Goal: Information Seeking & Learning: Find specific page/section

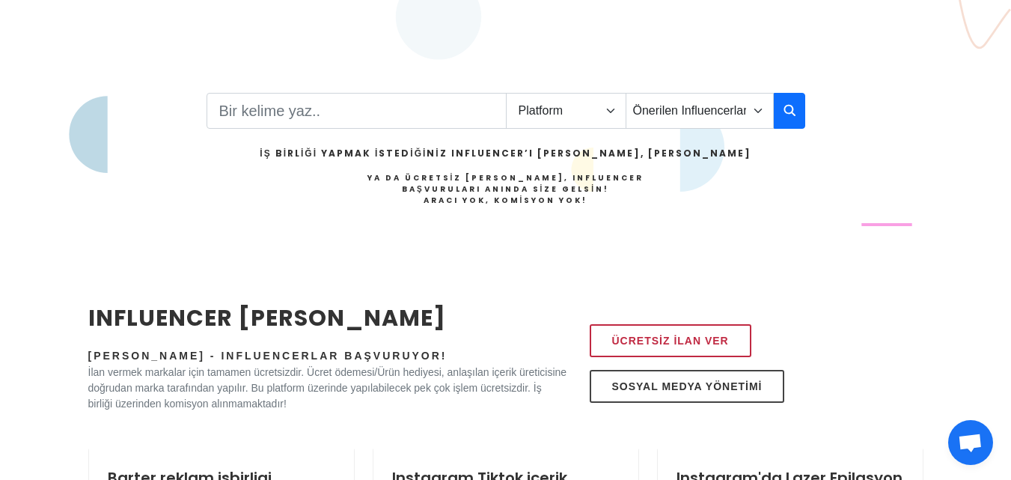
scroll to position [319, 0]
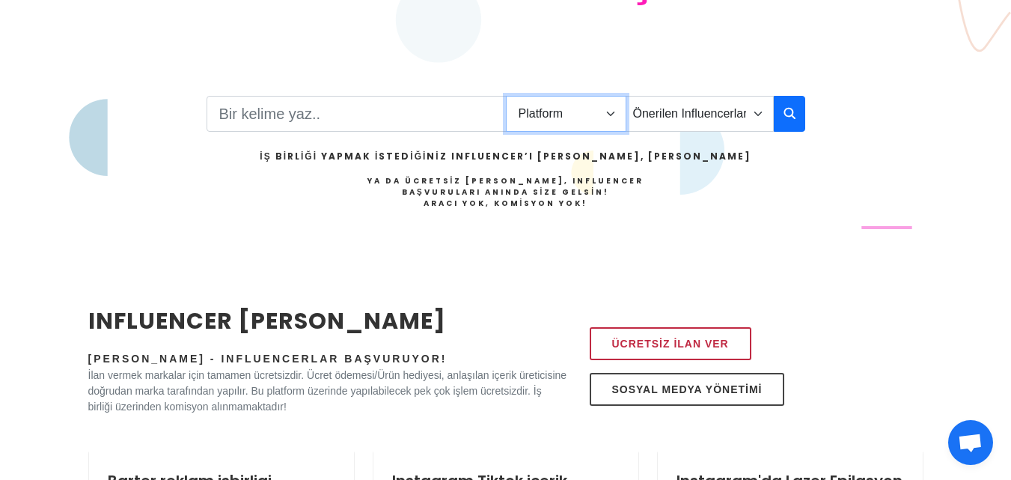
click at [568, 112] on select "Platform Instagram Facebook Youtube Tiktok Twitter Twitch" at bounding box center [566, 114] width 121 height 36
select select "1"
click at [506, 96] on select "Platform Instagram Facebook Youtube Tiktok Twitter Twitch" at bounding box center [566, 114] width 121 height 36
click at [430, 121] on input "Search" at bounding box center [357, 114] width 300 height 36
type input "denizli"
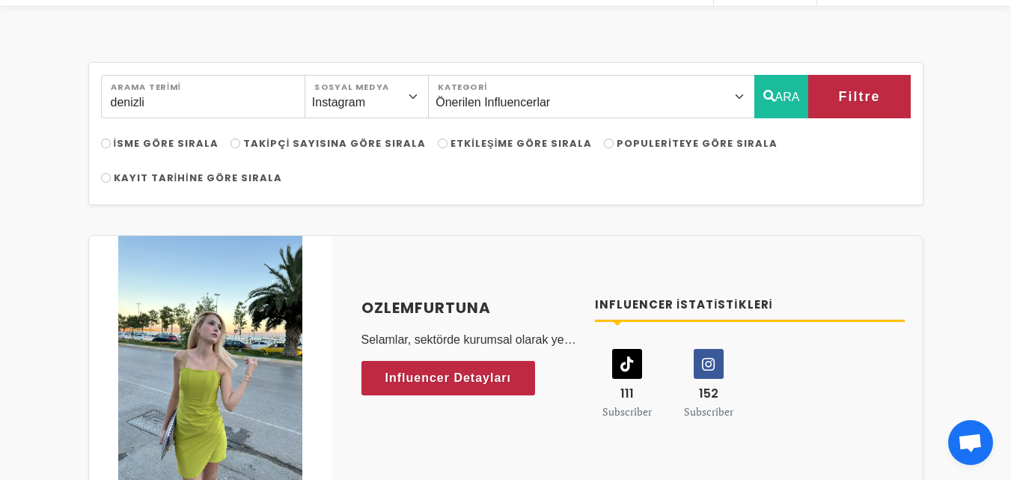
scroll to position [147, 0]
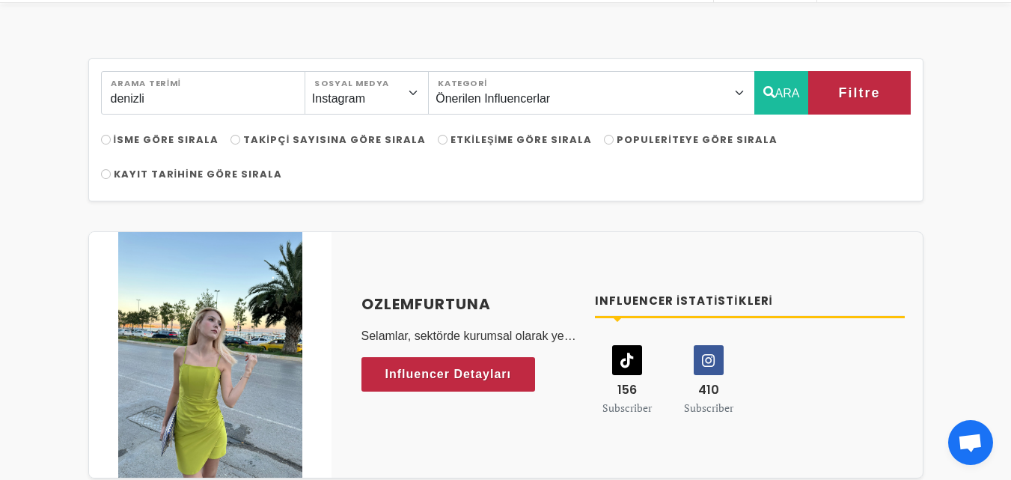
drag, startPoint x: 1018, startPoint y: 91, endPoint x: 1017, endPoint y: 121, distance: 29.9
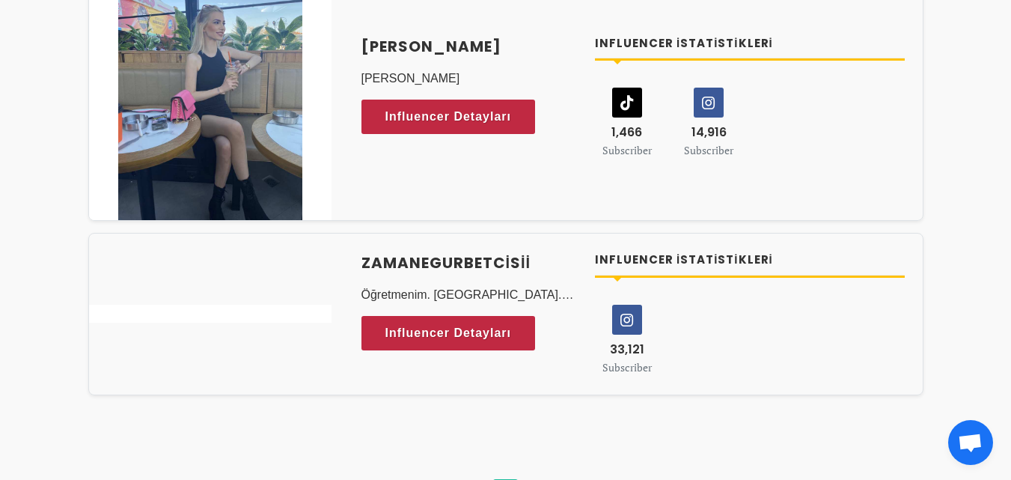
scroll to position [1163, 0]
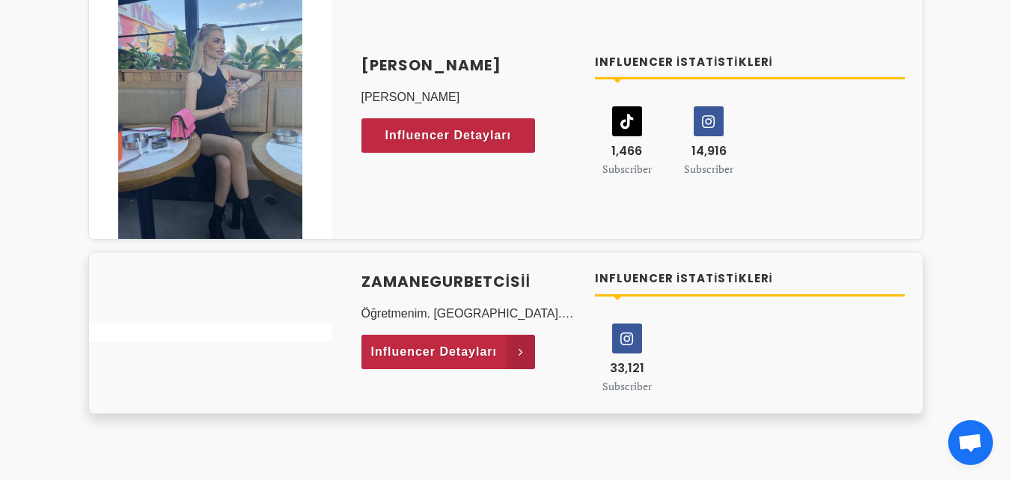
click at [519, 356] on icon at bounding box center [521, 352] width 28 height 34
